Goal: Information Seeking & Learning: Learn about a topic

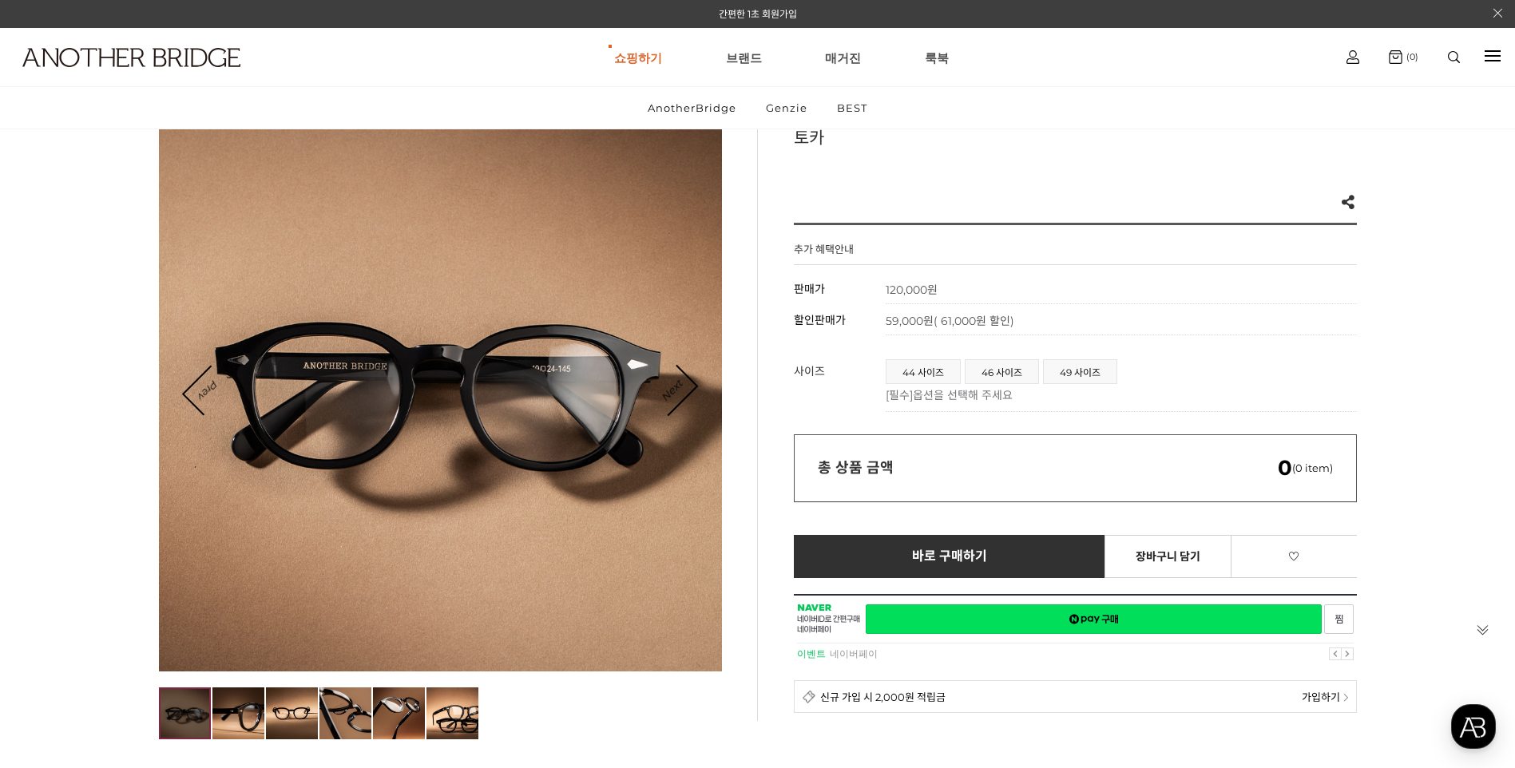
scroll to position [240, 0]
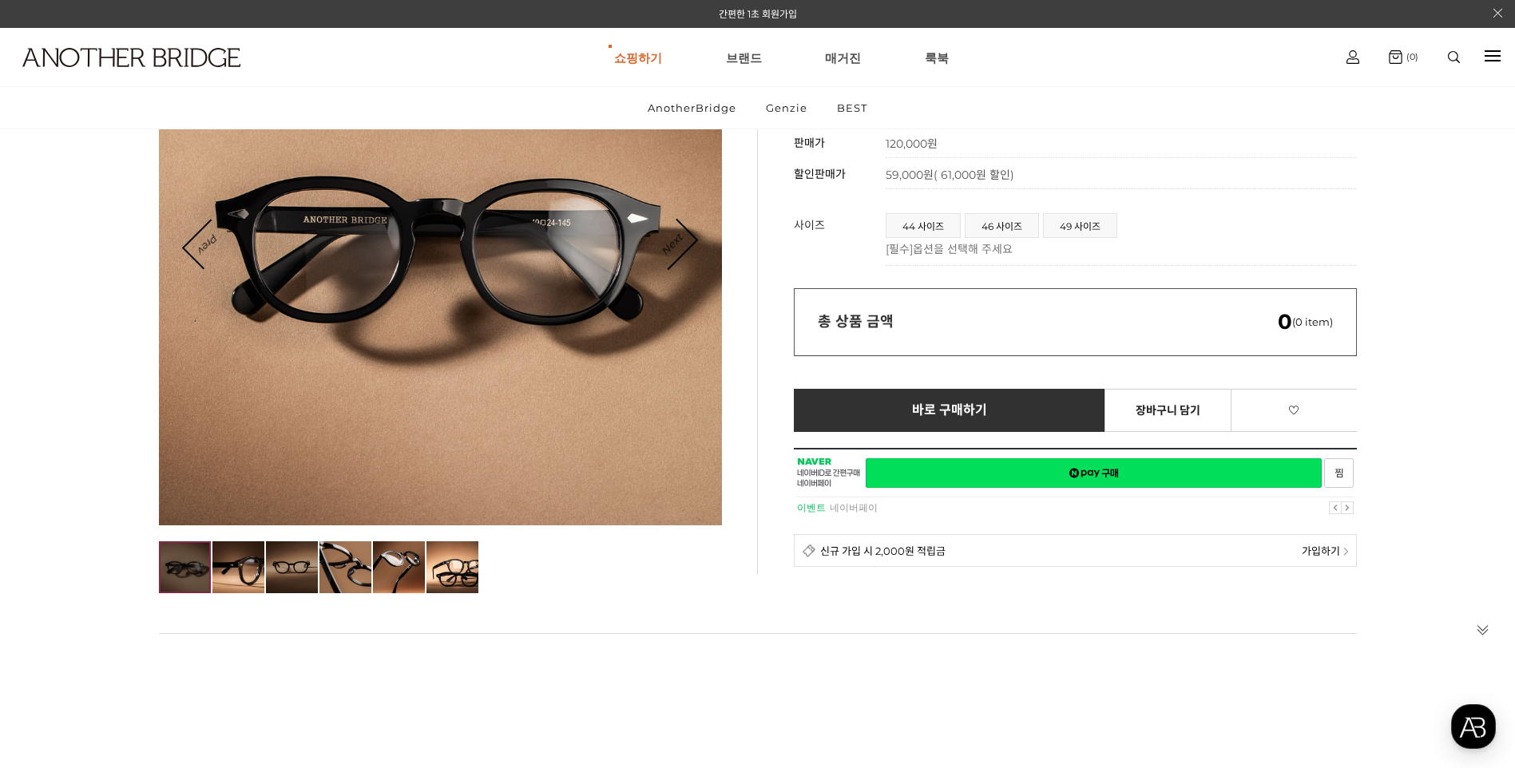
click at [282, 581] on img at bounding box center [292, 567] width 52 height 52
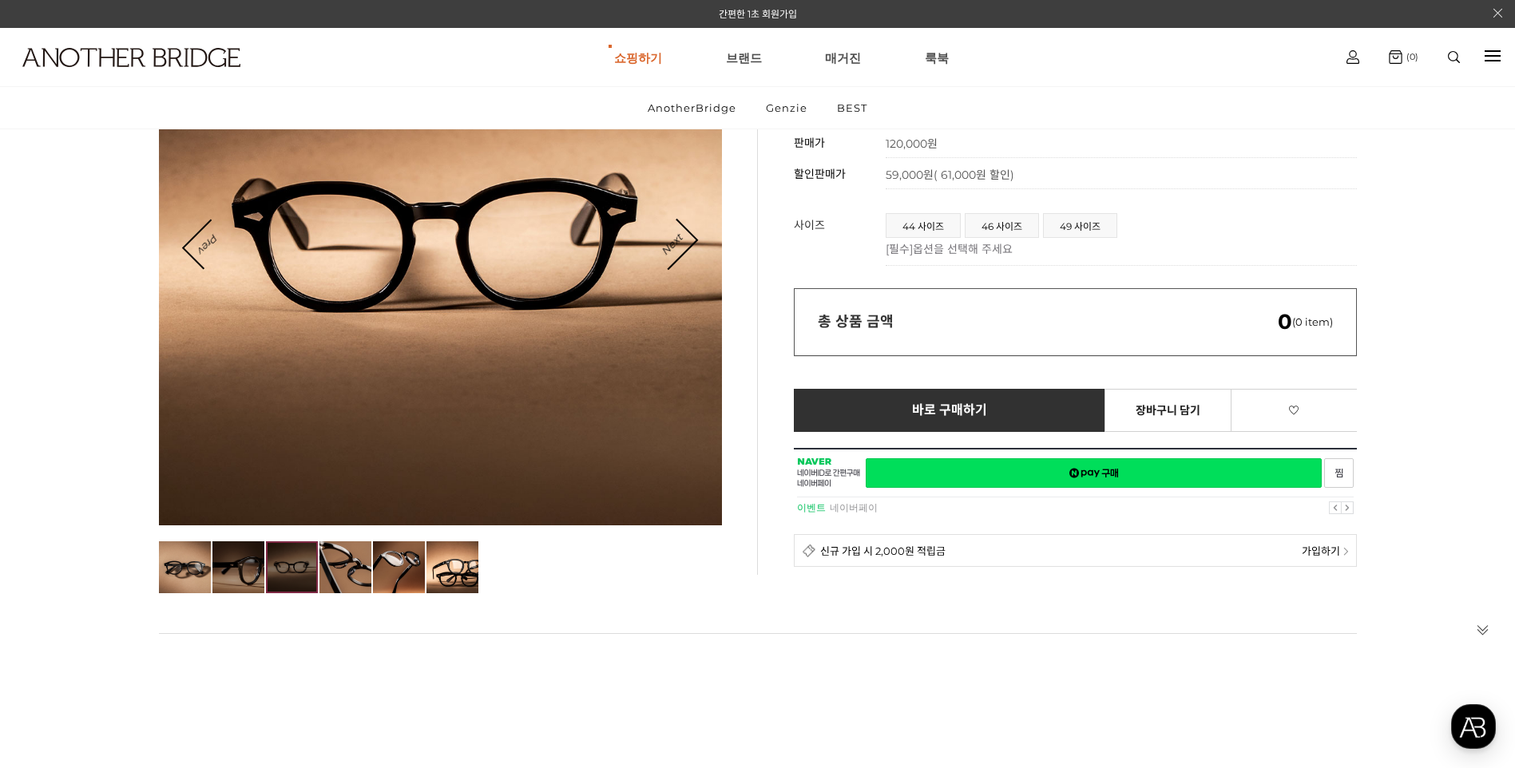
click at [236, 584] on img at bounding box center [238, 567] width 52 height 52
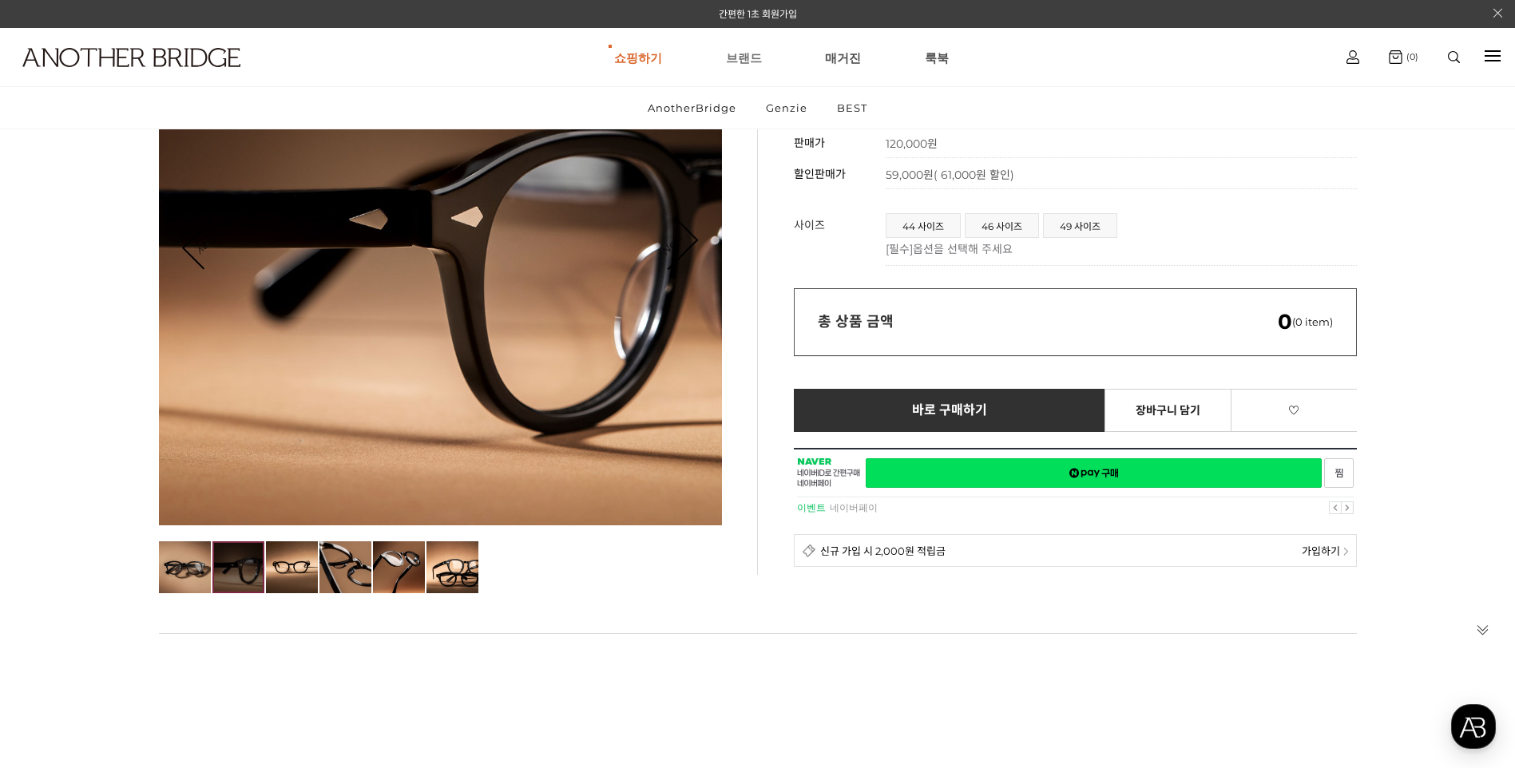
click at [751, 49] on link "브랜드" at bounding box center [744, 57] width 36 height 57
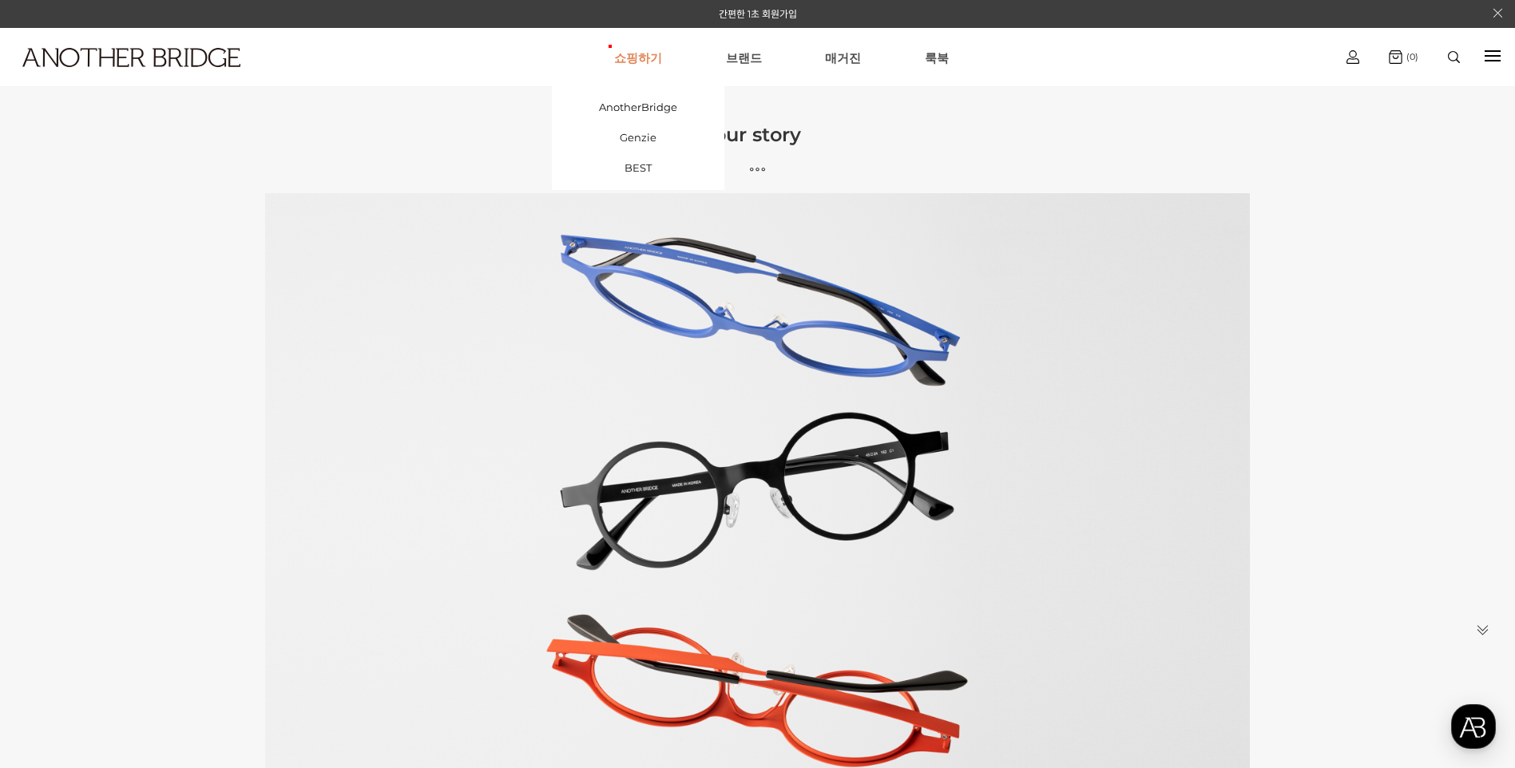
click at [635, 53] on link "쇼핑하기" at bounding box center [638, 57] width 48 height 57
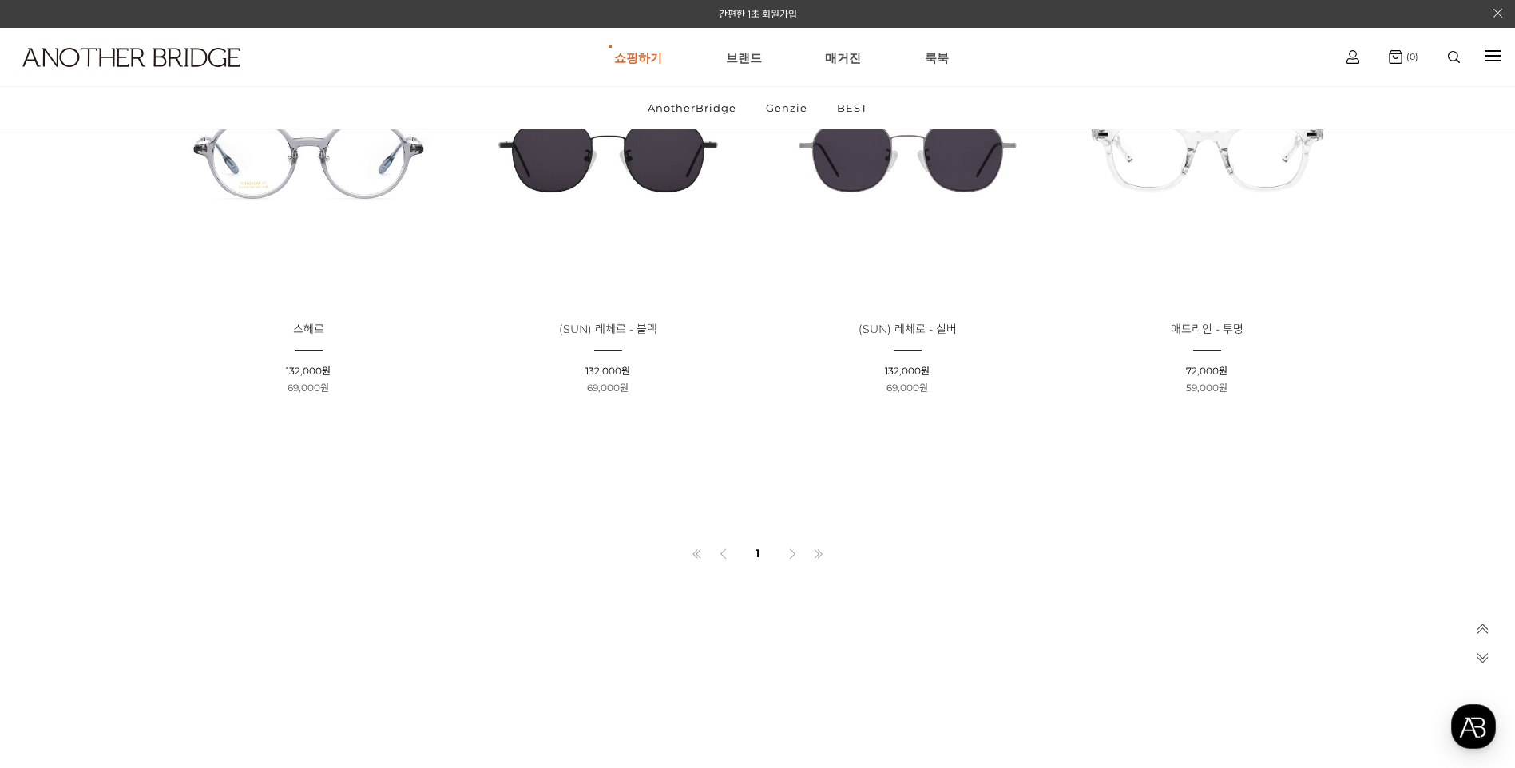
scroll to position [2555, 0]
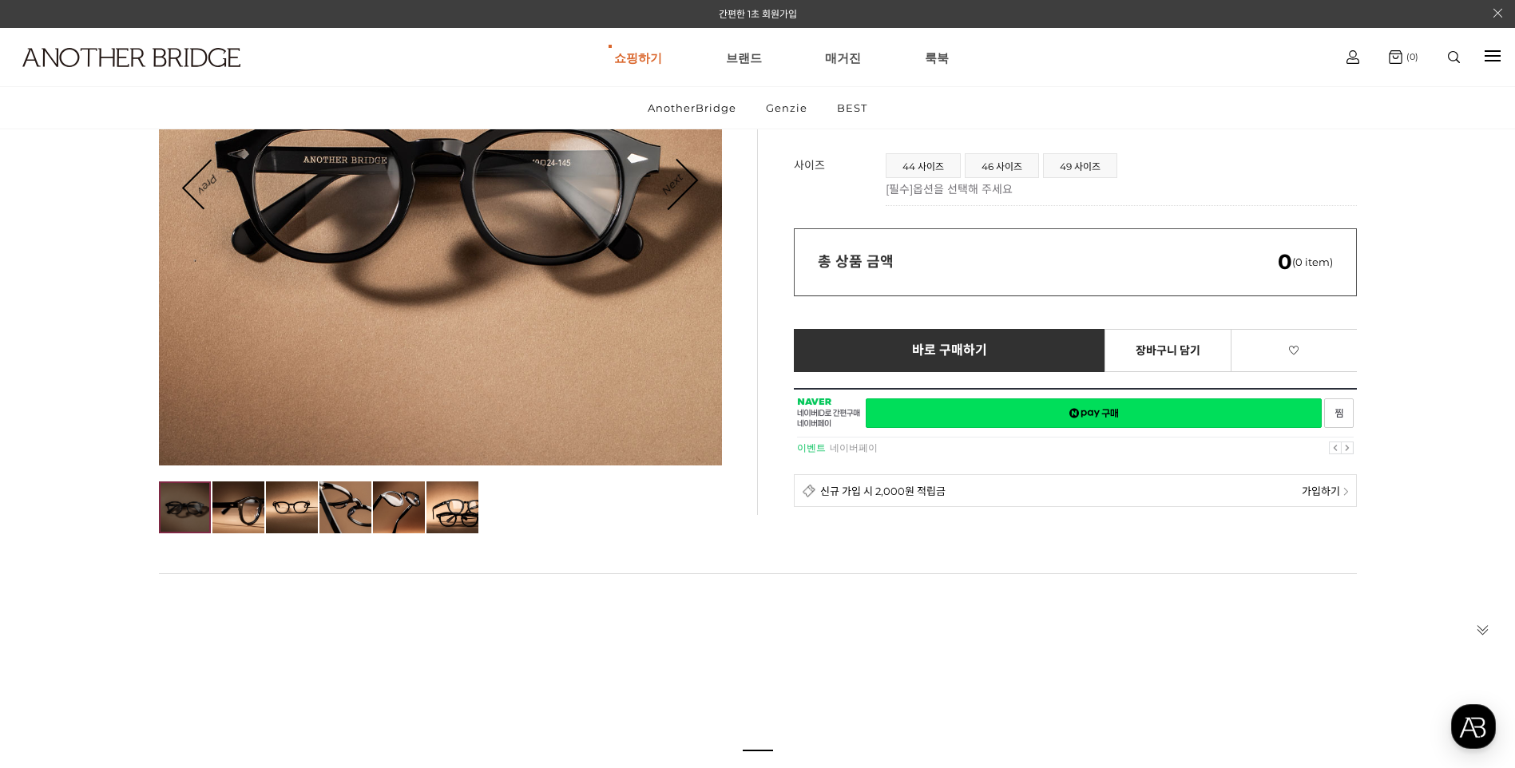
scroll to position [319, 0]
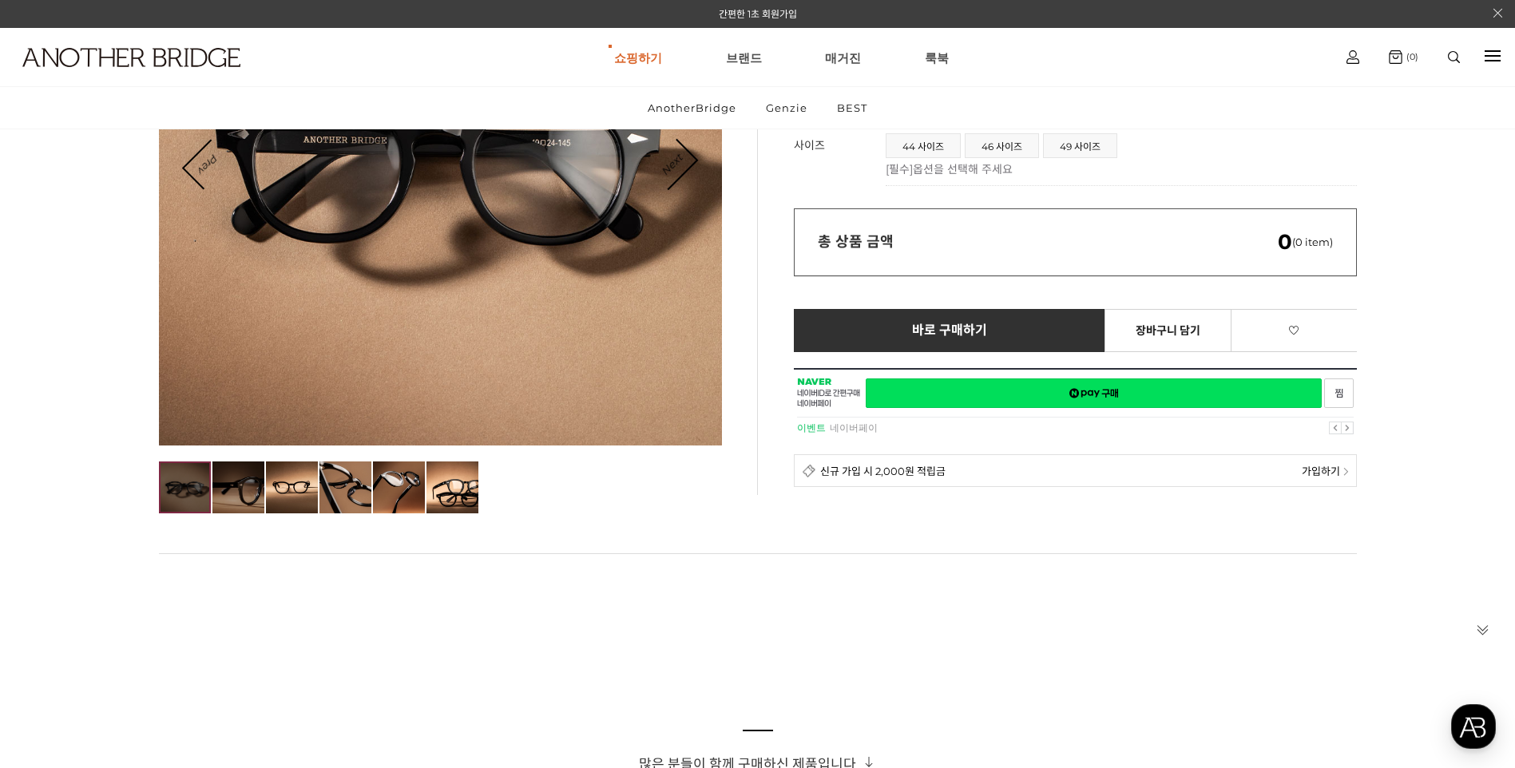
click at [259, 492] on img at bounding box center [238, 488] width 52 height 52
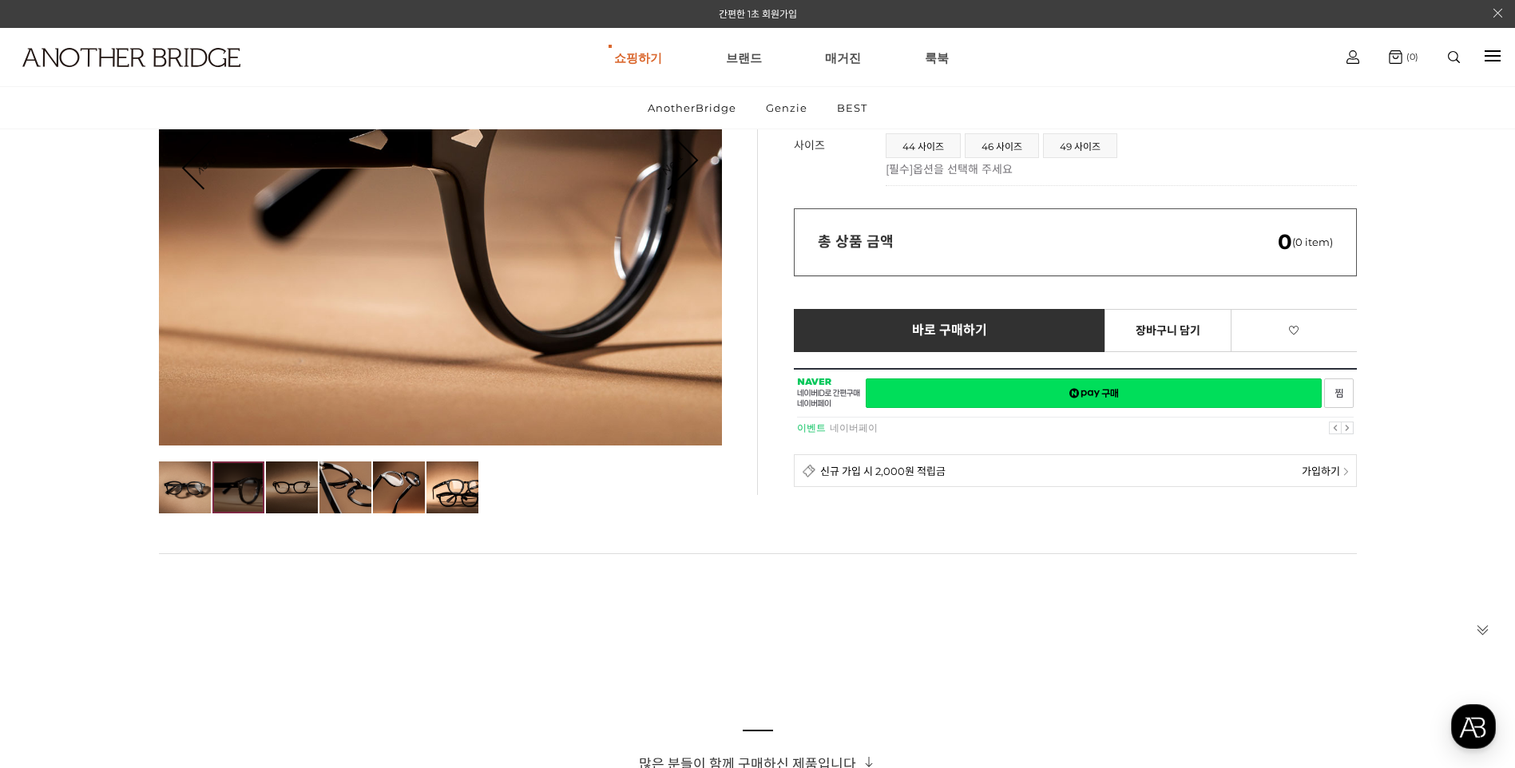
click at [289, 492] on img at bounding box center [292, 488] width 52 height 52
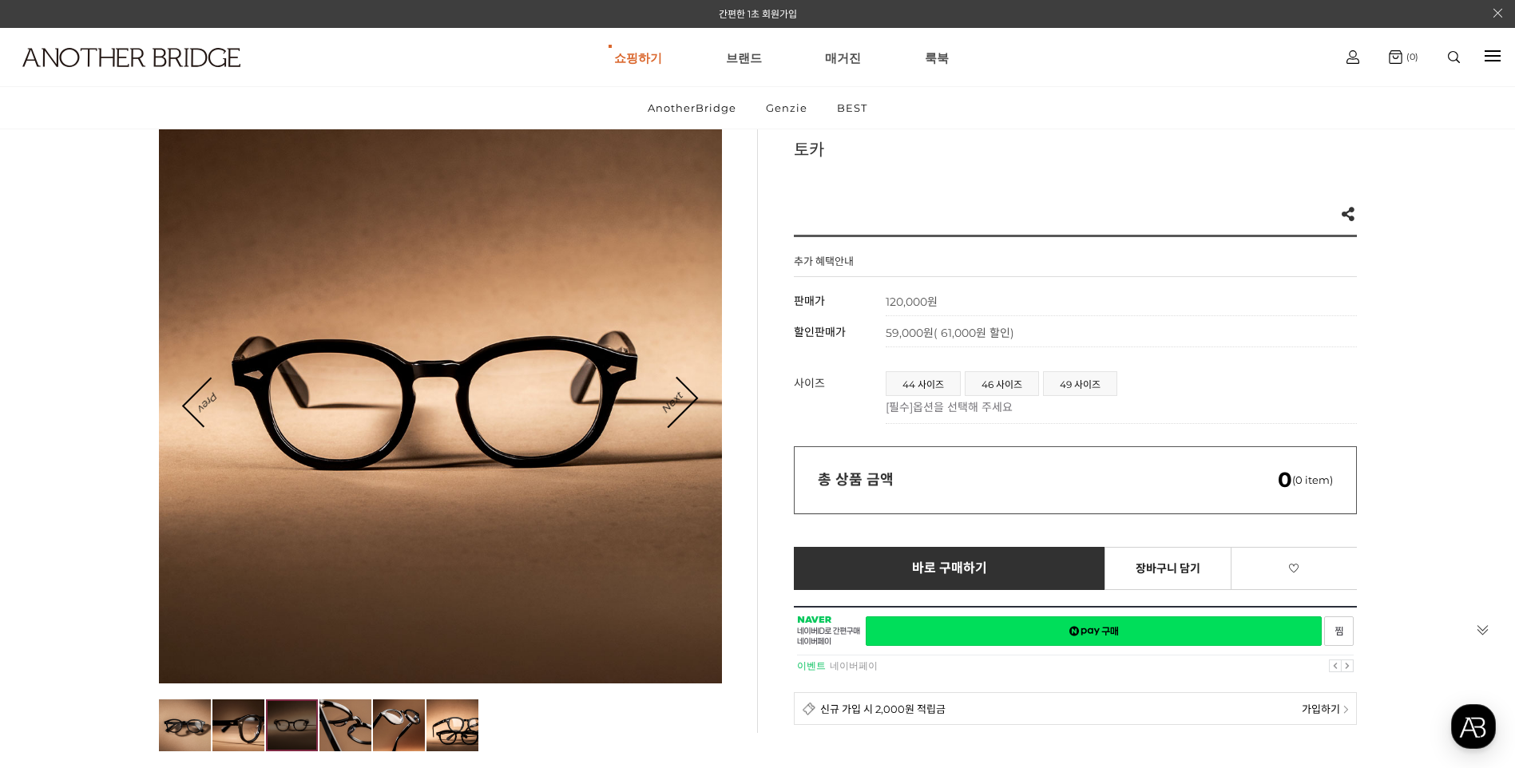
scroll to position [80, 0]
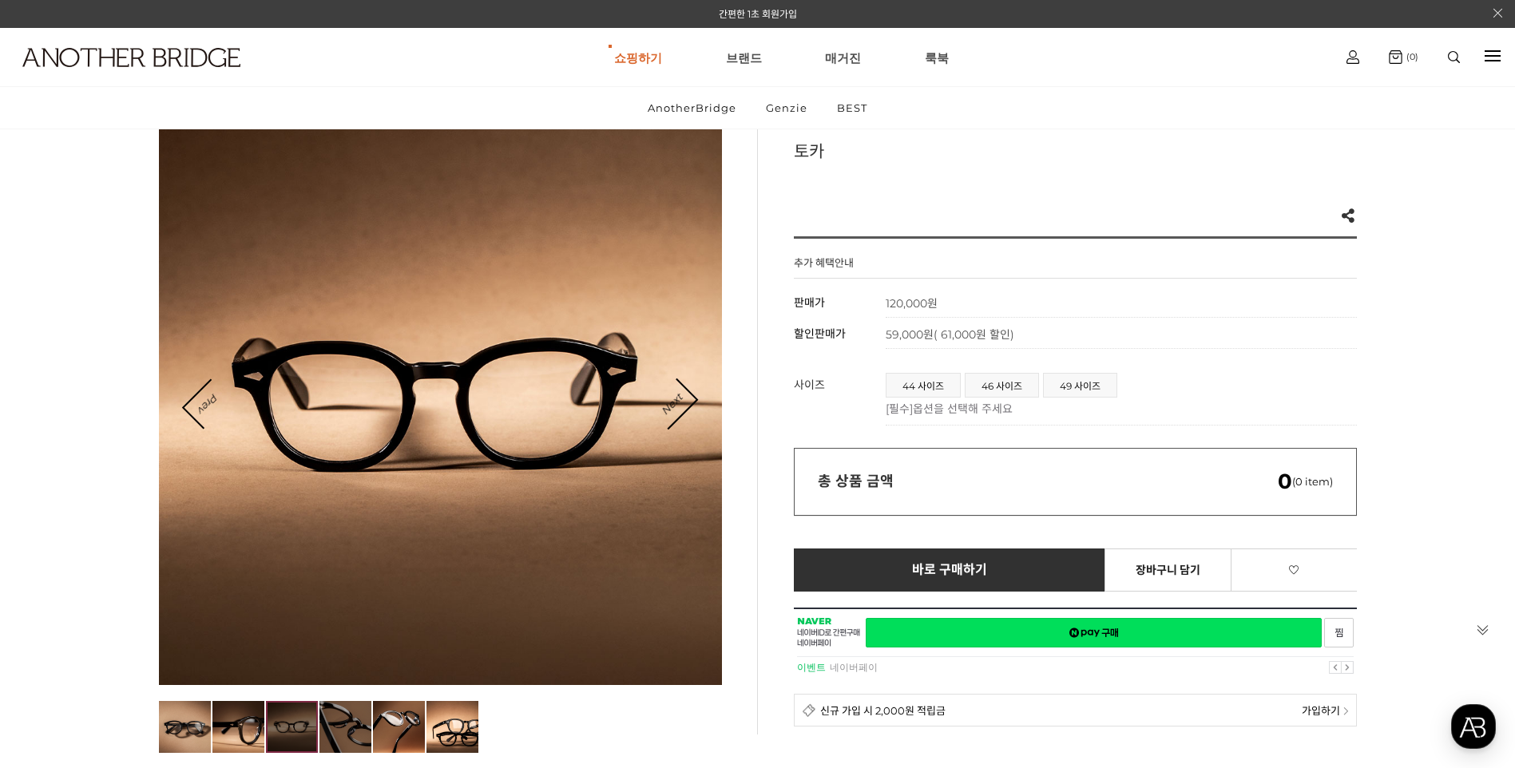
click at [333, 724] on img at bounding box center [345, 727] width 52 height 52
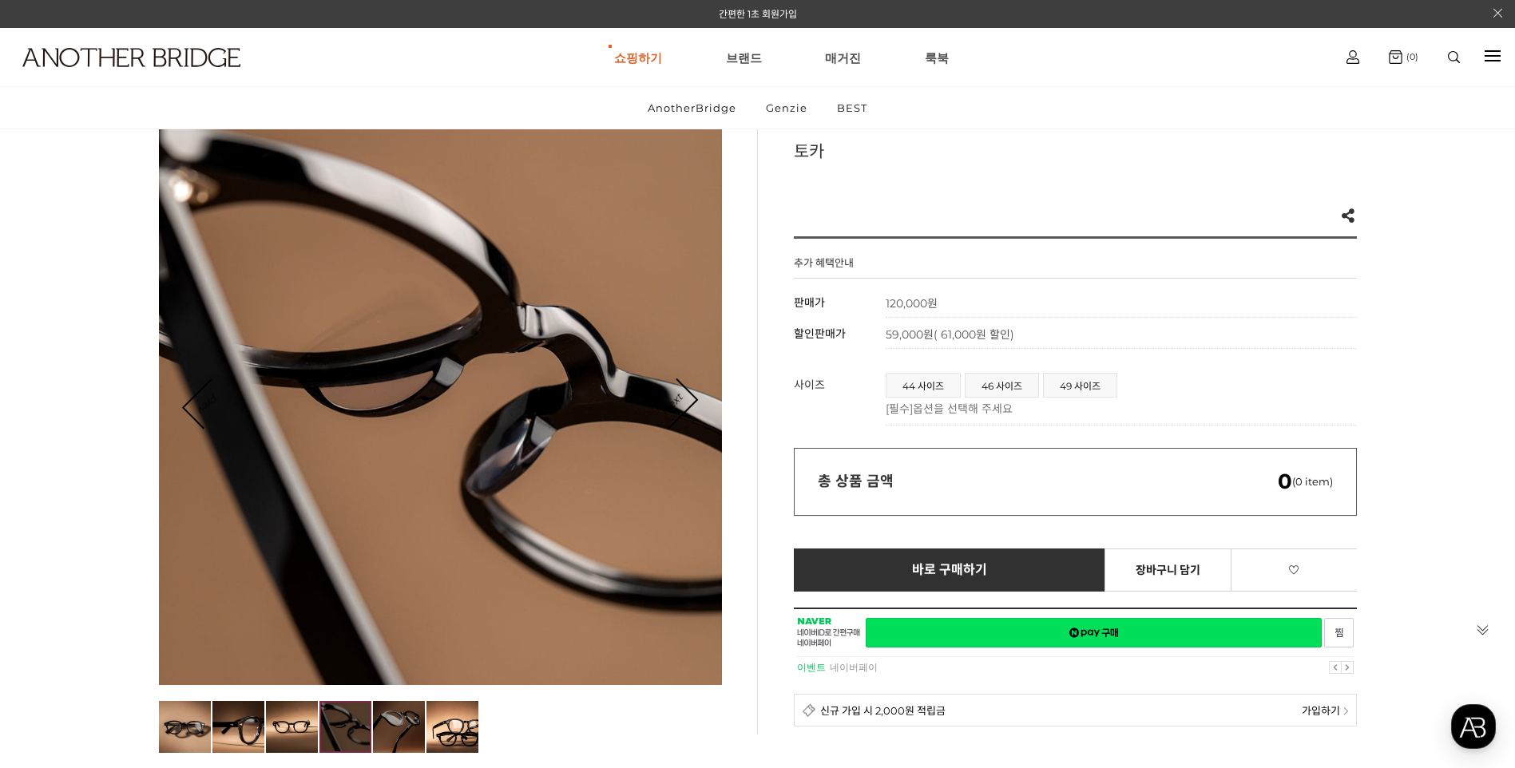
click at [390, 733] on img at bounding box center [399, 727] width 52 height 52
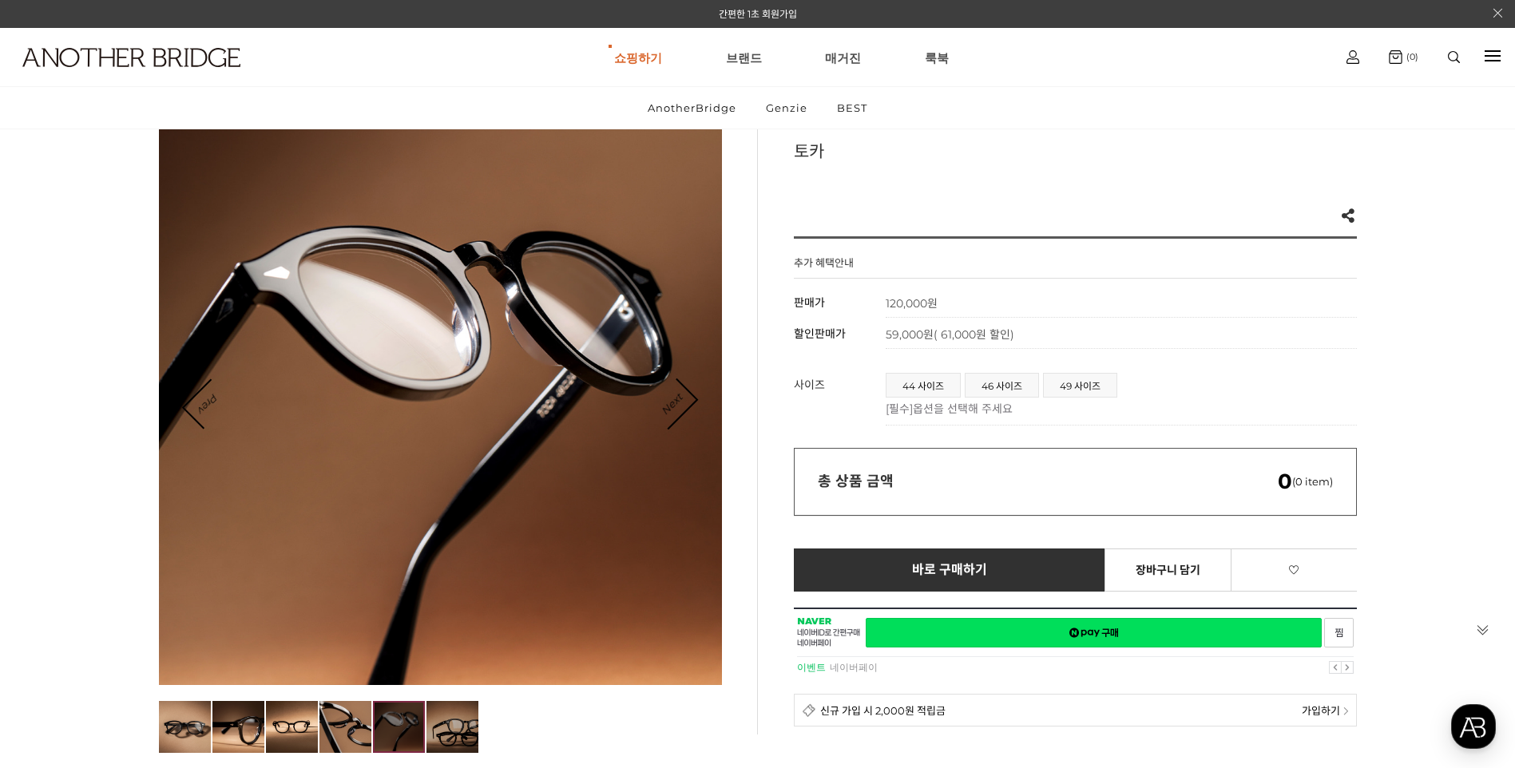
click at [457, 734] on img at bounding box center [452, 727] width 52 height 52
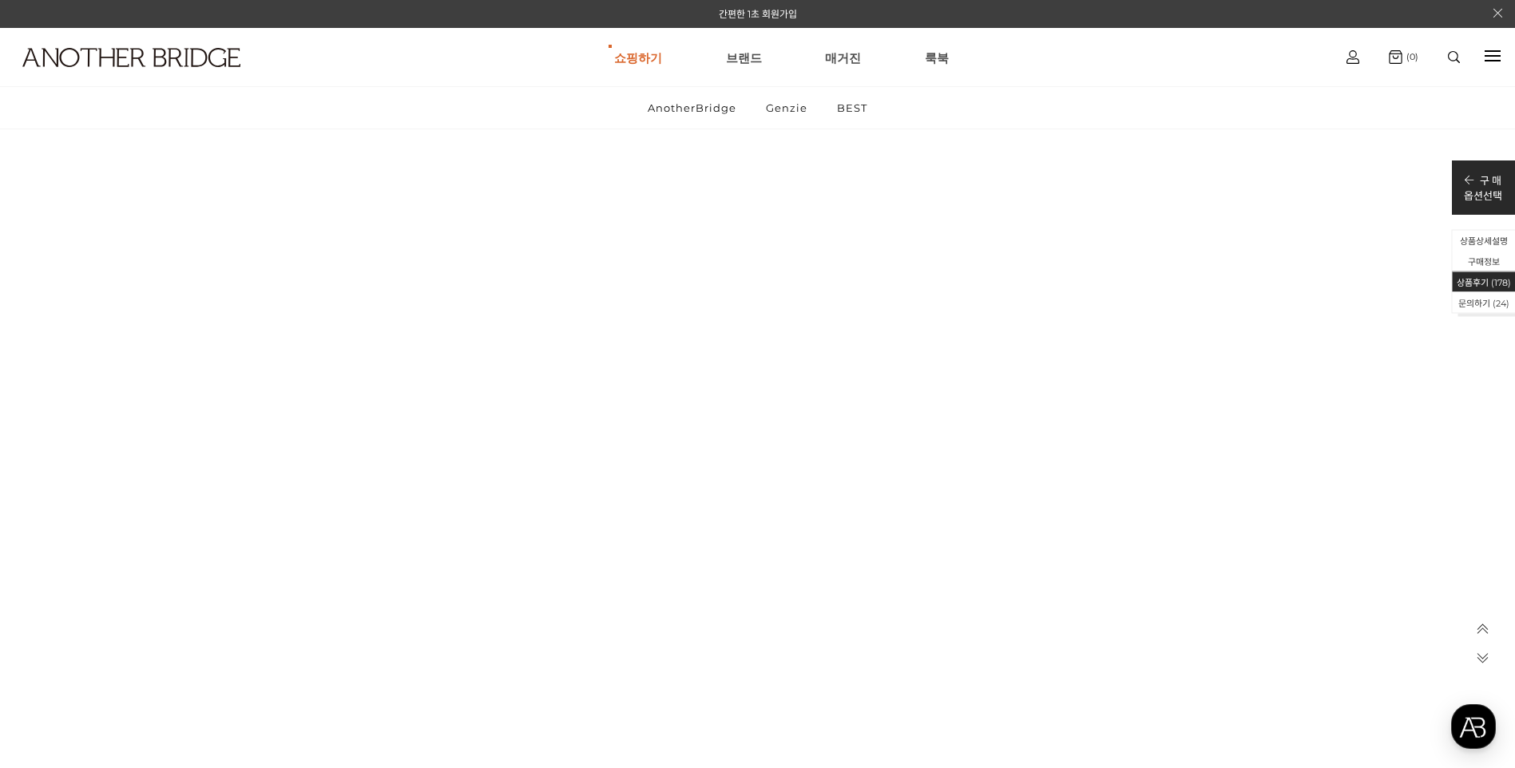
scroll to position [72354, 0]
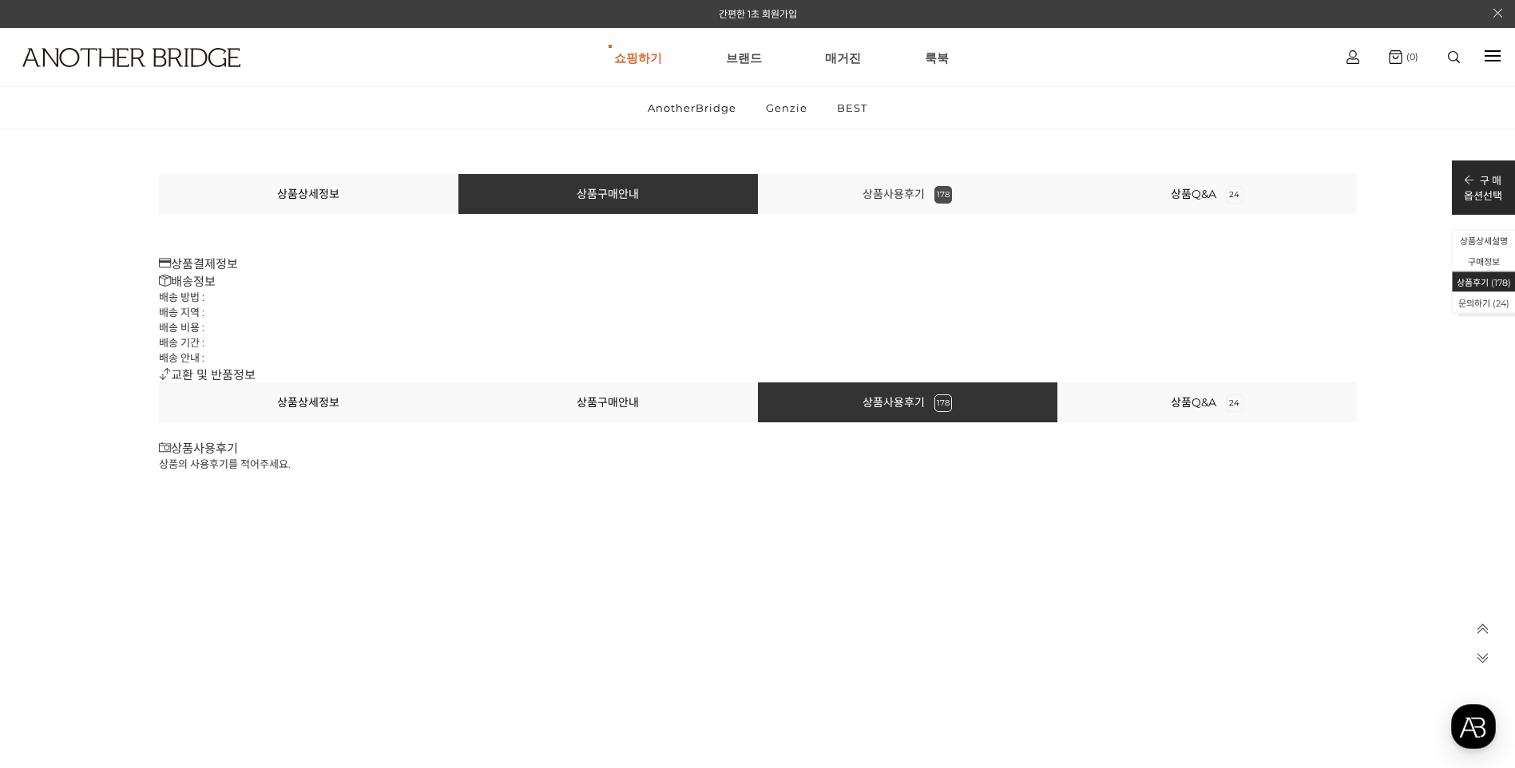
click at [895, 194] on link "상품사용후기 178" at bounding box center [906, 194] width 89 height 14
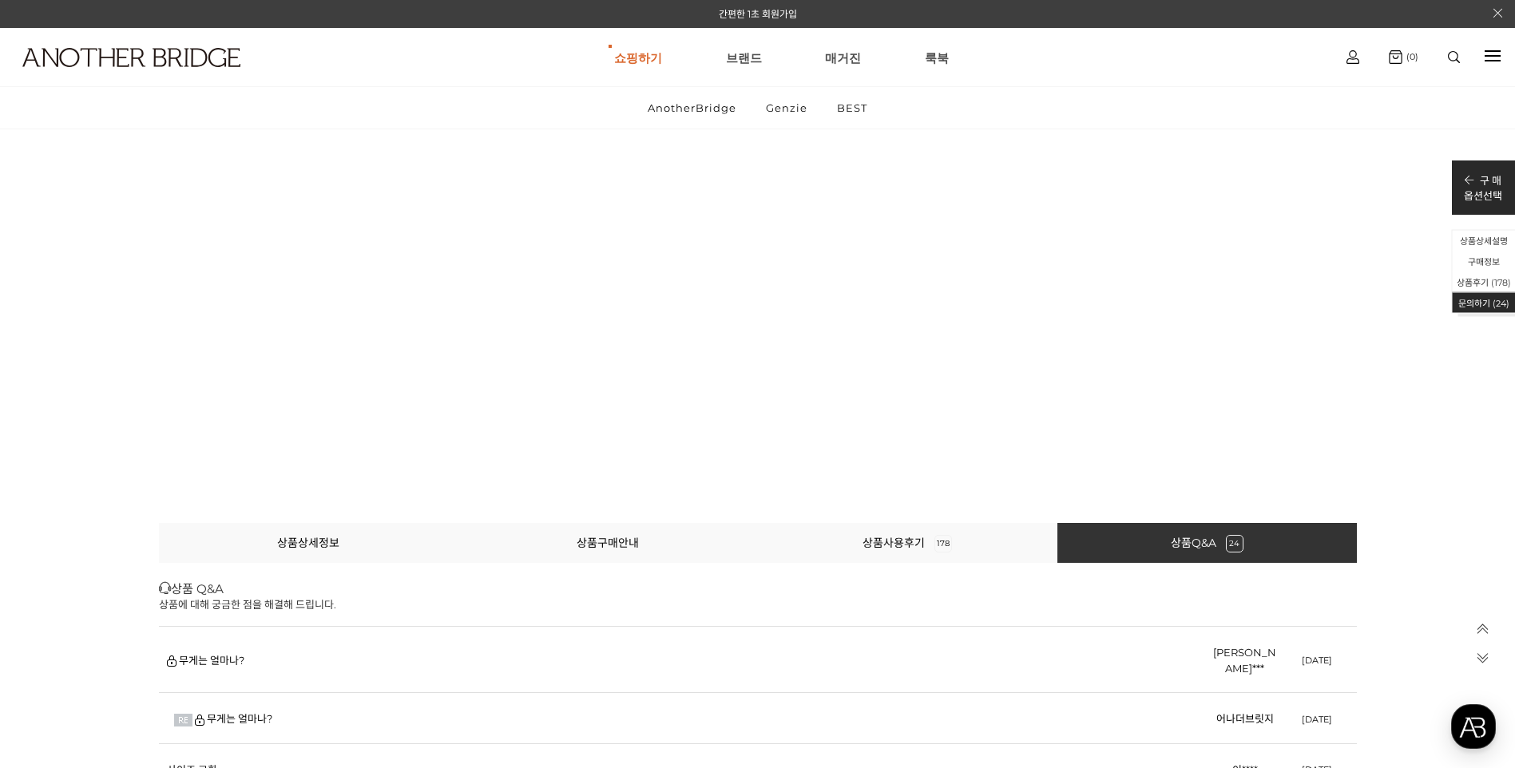
scroll to position [74477, 0]
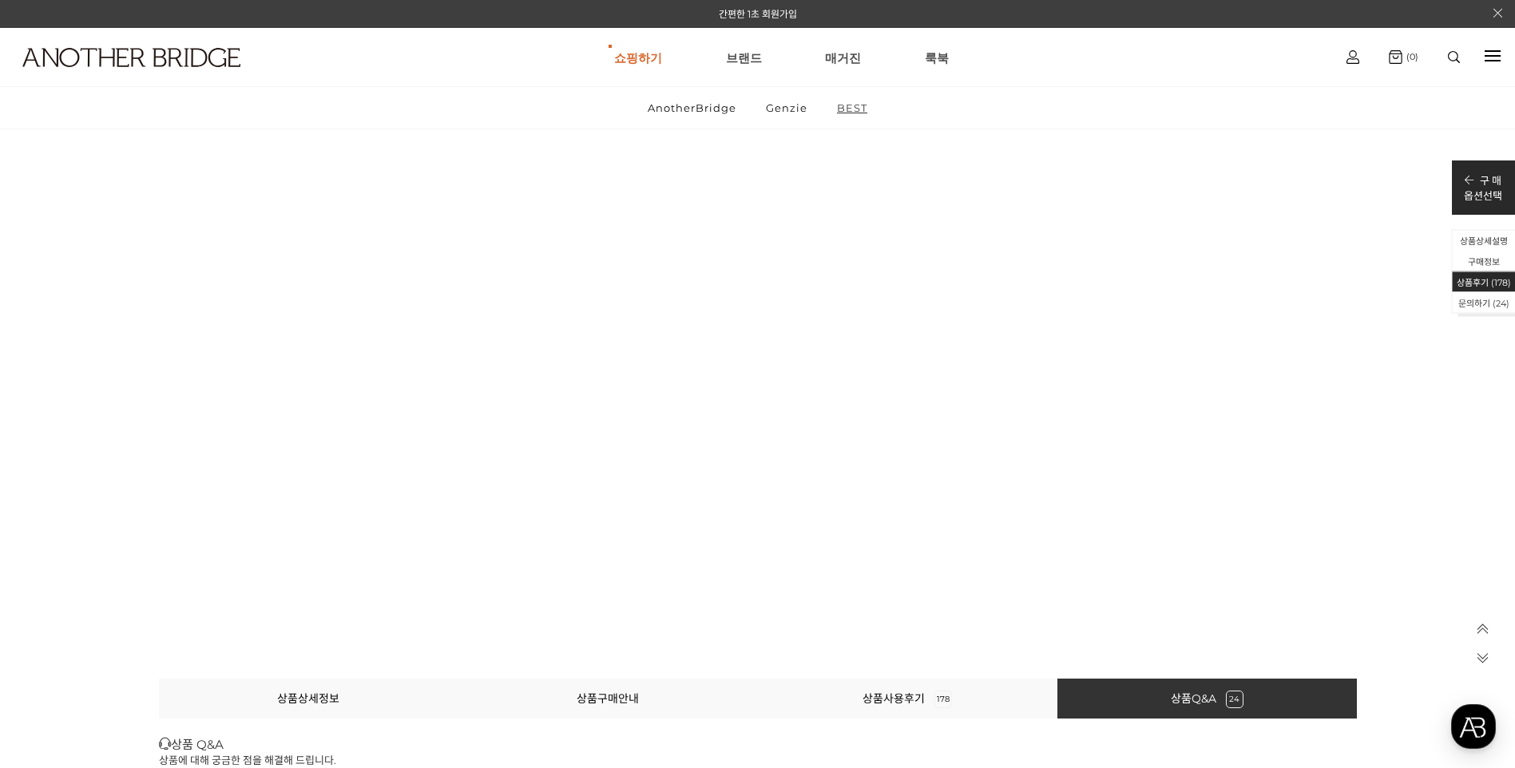
click at [855, 104] on link "BEST" at bounding box center [851, 108] width 57 height 42
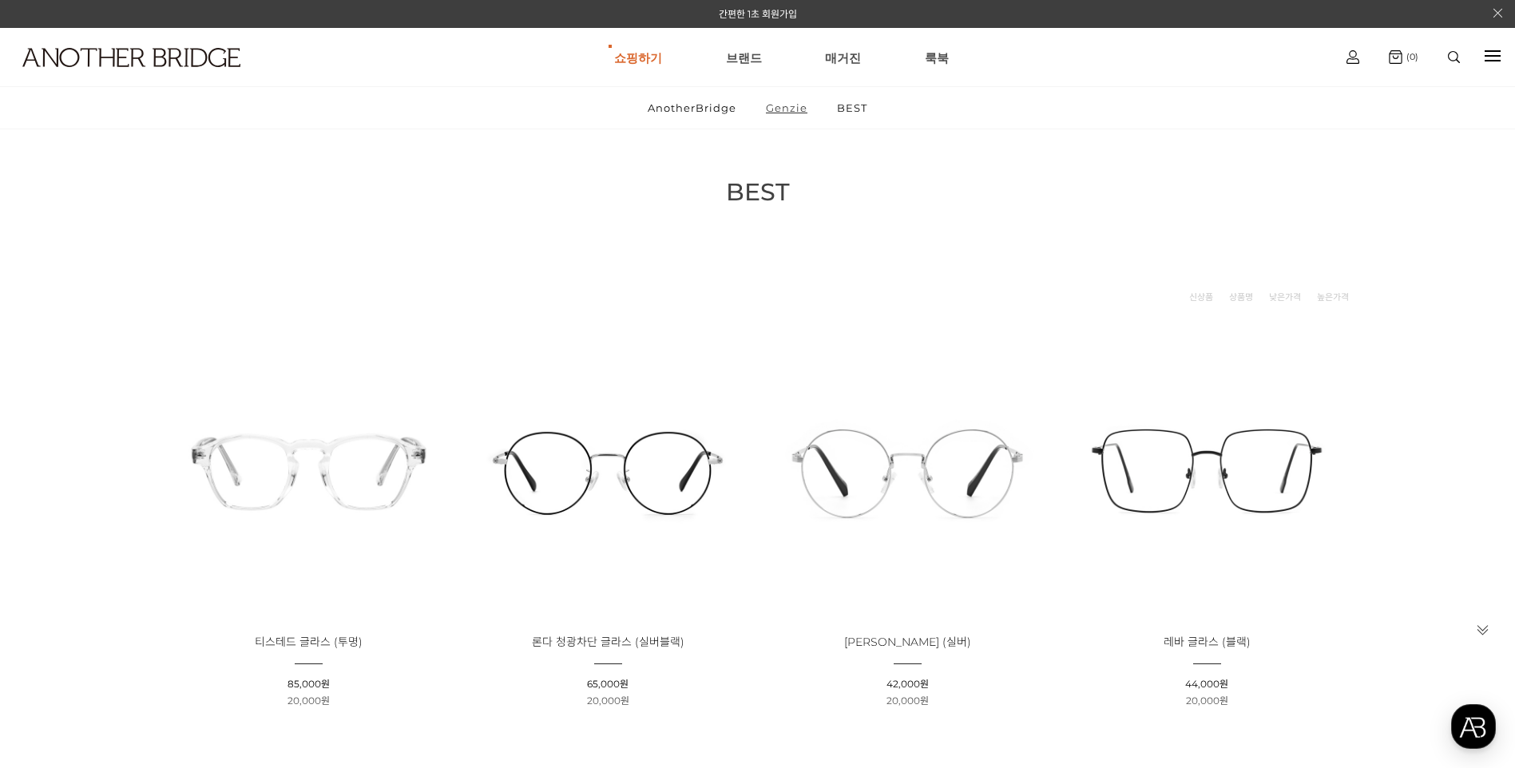
click at [781, 113] on link "Genzie" at bounding box center [786, 108] width 69 height 42
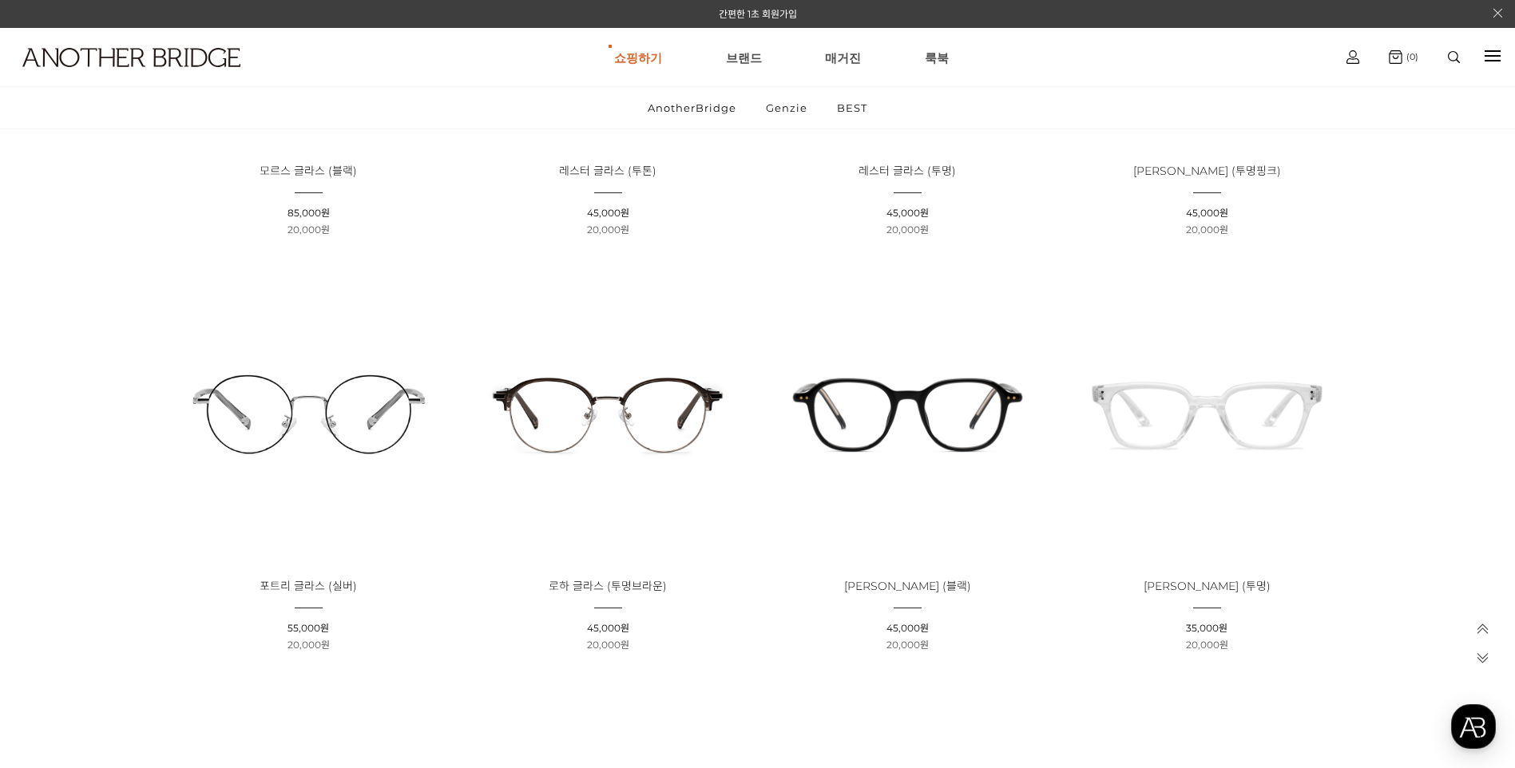
scroll to position [479, 0]
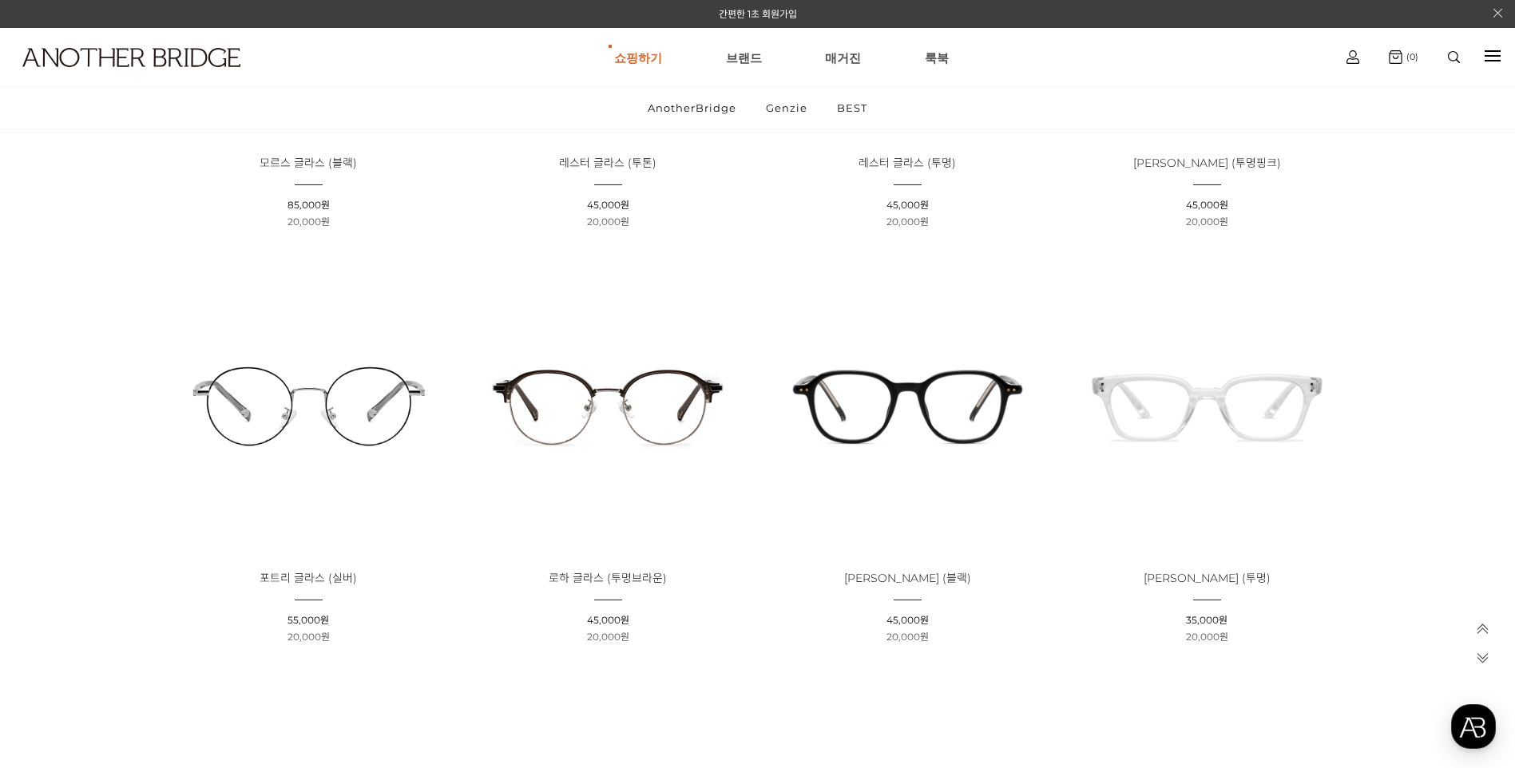
click at [878, 418] on img at bounding box center [907, 405] width 288 height 288
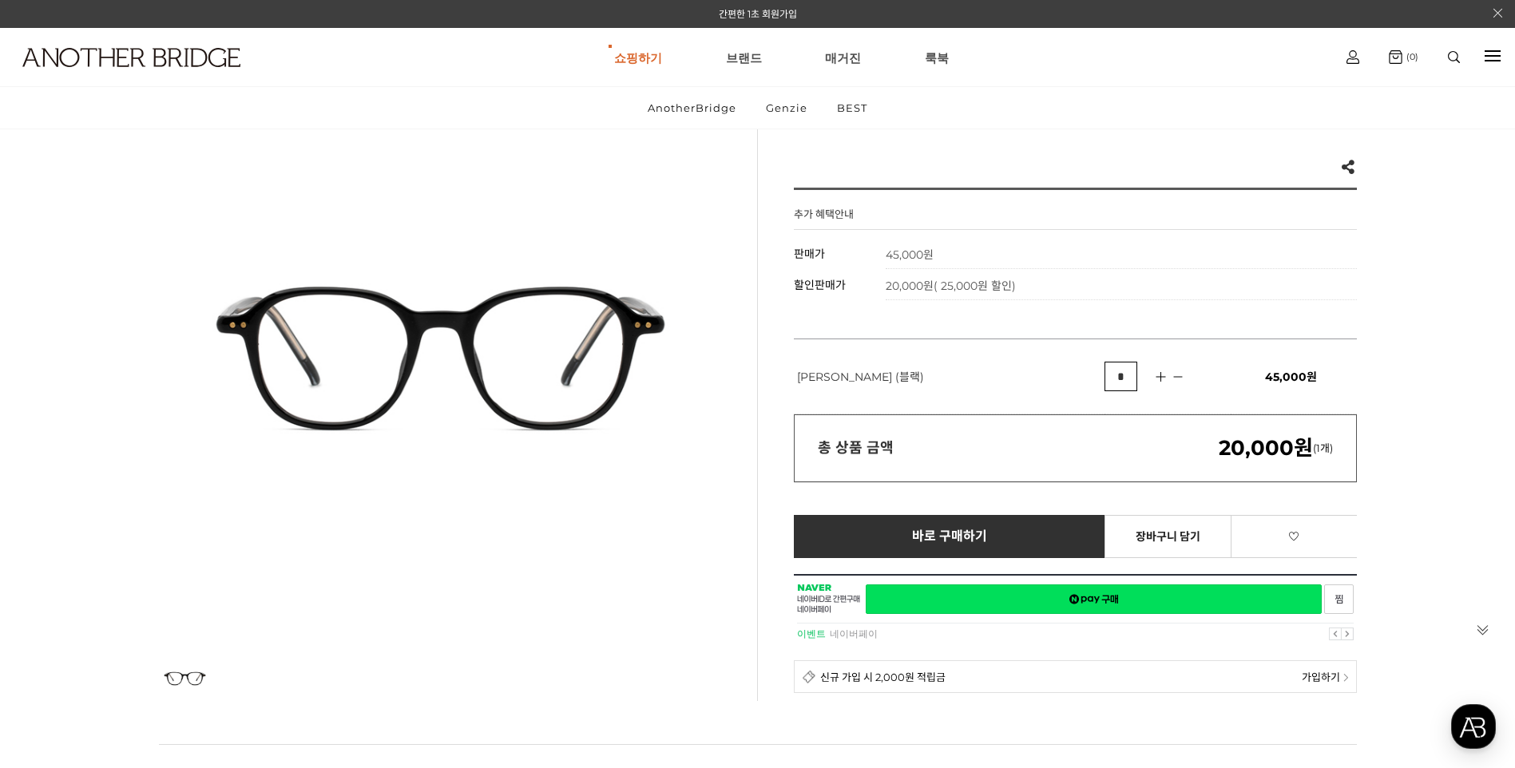
scroll to position [160, 0]
